Goal: Task Accomplishment & Management: Complete application form

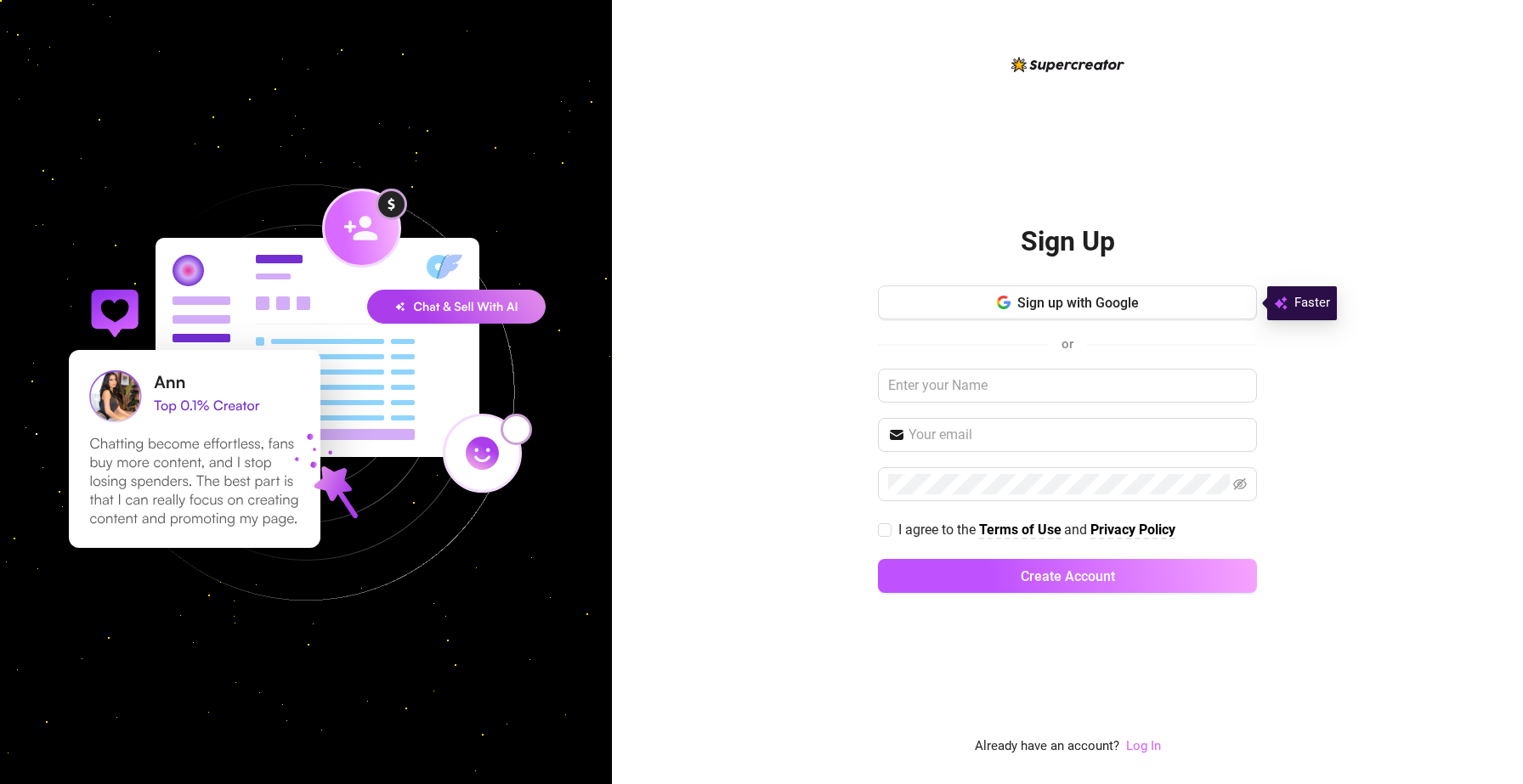
click at [1149, 749] on link "Log In" at bounding box center [1143, 746] width 34 height 15
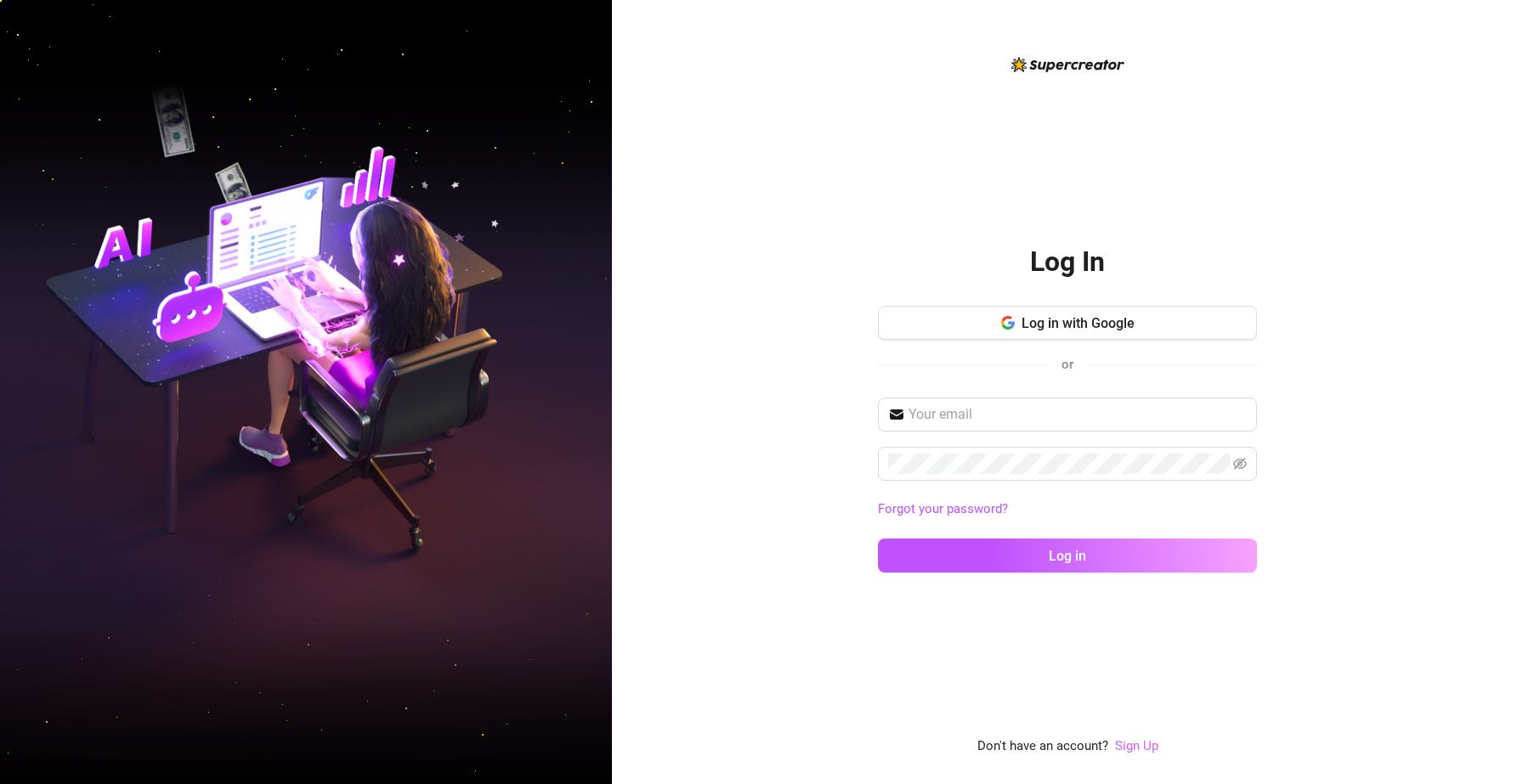
click at [1149, 749] on link "Sign Up" at bounding box center [1137, 746] width 43 height 15
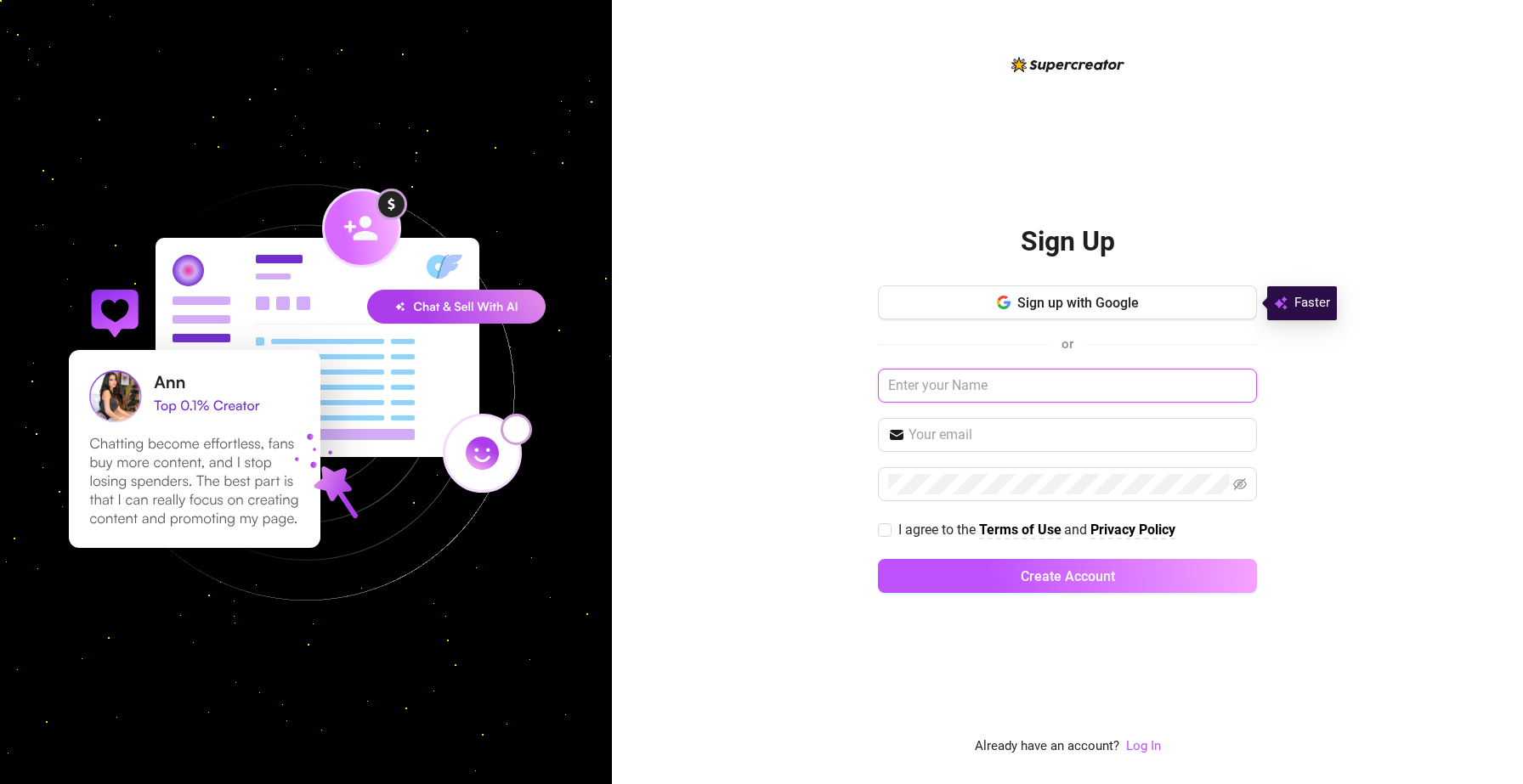
click at [1060, 396] on input "text" at bounding box center [1068, 386] width 379 height 34
click at [1141, 750] on link "Log In" at bounding box center [1143, 746] width 34 height 15
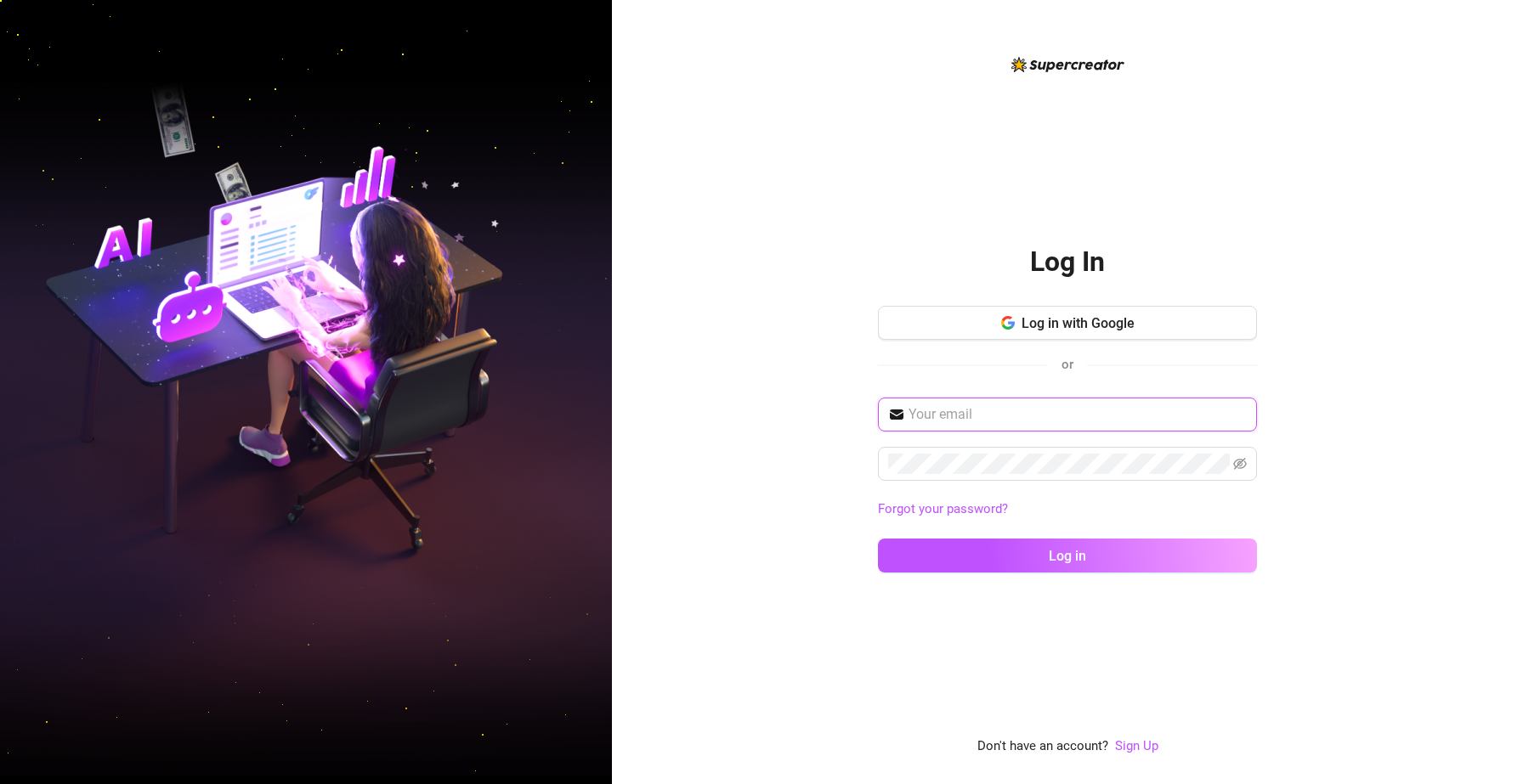
click at [1044, 404] on input "text" at bounding box center [1078, 414] width 339 height 20
